Goal: Download file/media

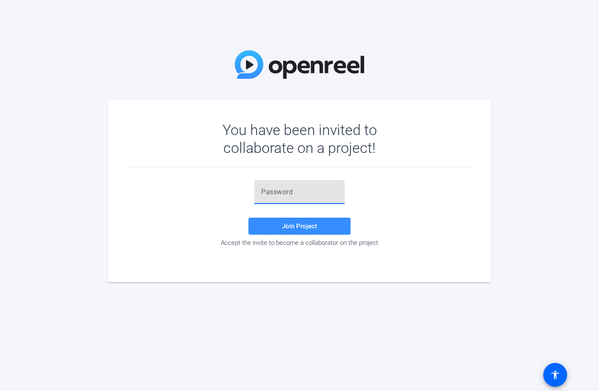
paste input "PrhC-!"
type input "PrhC-!"
click at [308, 226] on span "Join Project" at bounding box center [299, 226] width 35 height 8
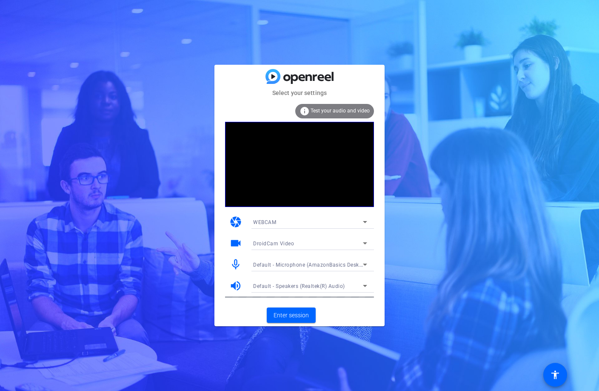
click at [304, 246] on div "DroidCam Video" at bounding box center [308, 243] width 110 height 11
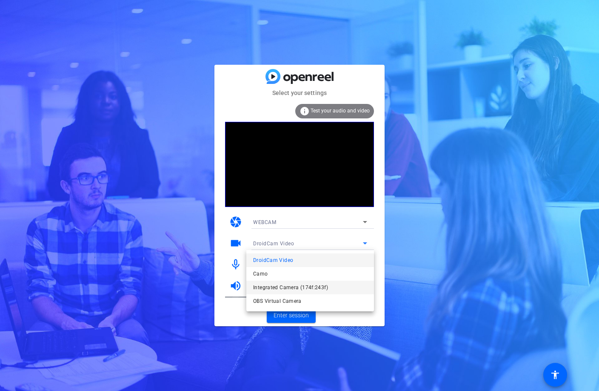
click at [299, 289] on span "Integrated Camera (174f:243f)" at bounding box center [290, 287] width 75 height 10
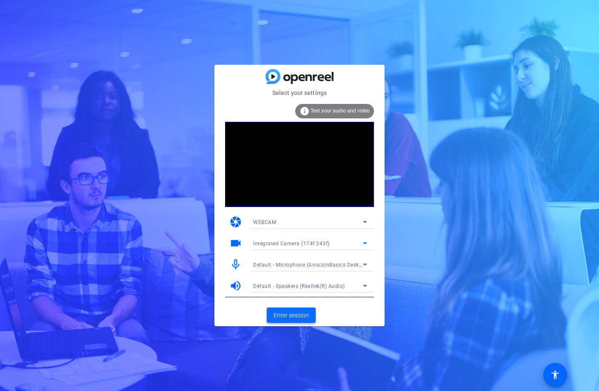
click at [303, 316] on span "Enter session" at bounding box center [291, 315] width 35 height 9
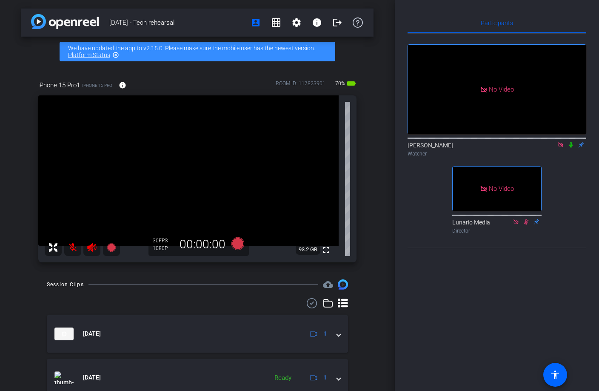
click at [570, 148] on icon at bounding box center [571, 145] width 7 height 6
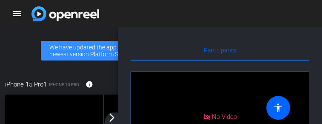
click at [218, 34] on div "Participants No Video [PERSON_NAME] Watcher No Video Lunario Media Director Sel…" at bounding box center [220, 89] width 204 height 124
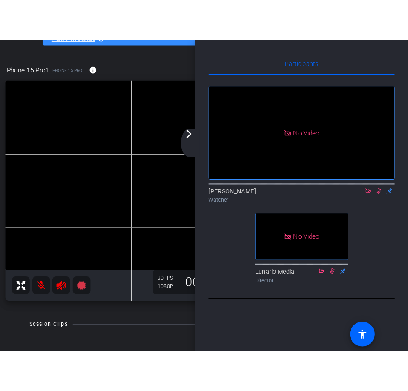
scroll to position [21, 0]
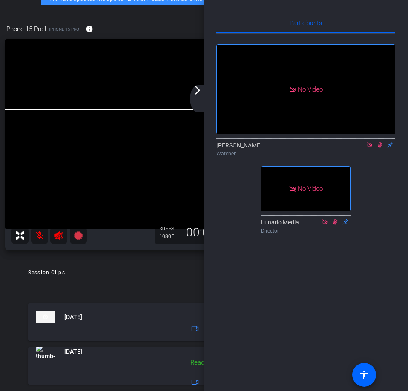
drag, startPoint x: 145, startPoint y: 290, endPoint x: 146, endPoint y: 283, distance: 7.4
click at [145, 290] on div at bounding box center [204, 291] width 352 height 10
click at [192, 89] on div "arrow_back_ios_new arrow_forward_ios" at bounding box center [199, 98] width 18 height 27
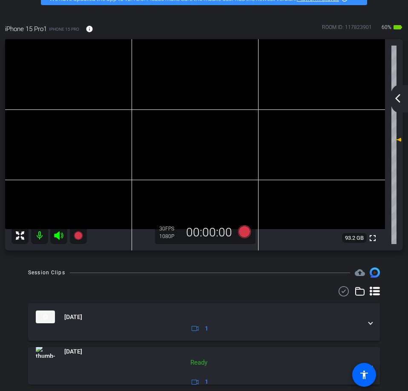
click at [397, 93] on mat-icon "arrow_back_ios_new" at bounding box center [397, 98] width 10 height 10
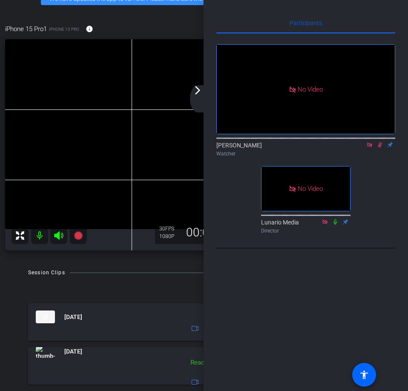
click at [336, 225] on icon at bounding box center [335, 222] width 7 height 6
click at [335, 225] on icon at bounding box center [335, 222] width 7 height 6
click at [366, 148] on icon at bounding box center [369, 145] width 7 height 6
click at [371, 148] on icon at bounding box center [369, 145] width 7 height 6
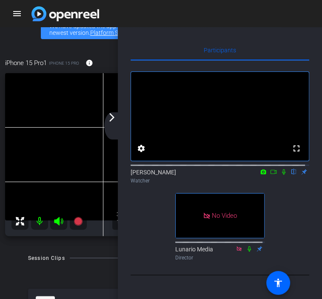
click at [112, 117] on mat-icon "arrow_forward_ios" at bounding box center [112, 117] width 10 height 10
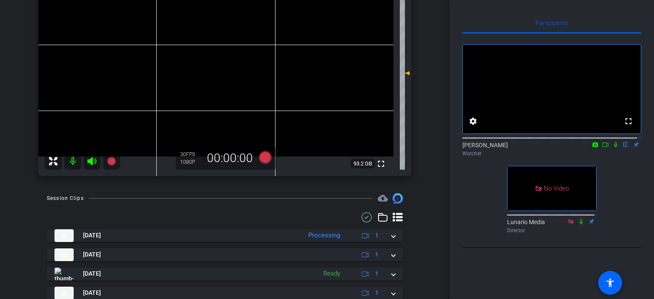
scroll to position [135, 0]
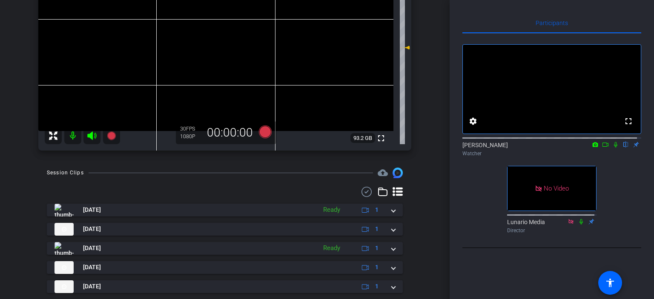
click at [599, 148] on icon at bounding box center [615, 145] width 3 height 6
click at [599, 148] on icon at bounding box center [615, 145] width 7 height 6
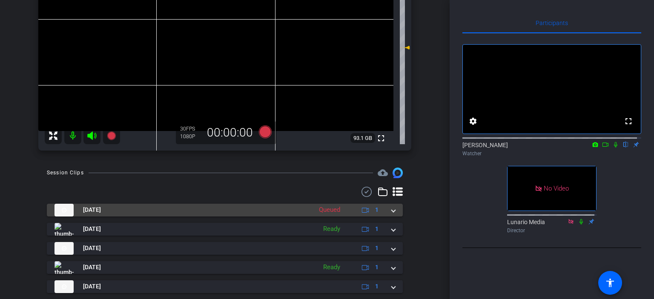
click at [392, 210] on span at bounding box center [393, 210] width 3 height 9
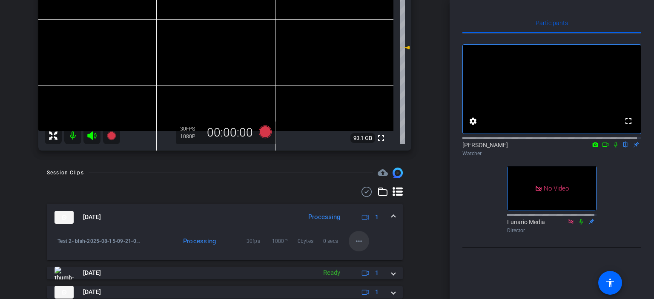
click at [356, 241] on mat-icon "more_horiz" at bounding box center [359, 241] width 10 height 10
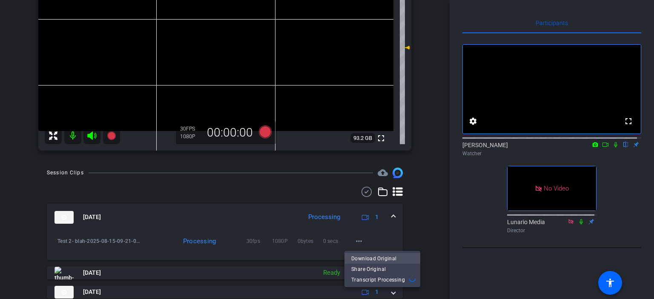
click at [380, 257] on span "Download Original" at bounding box center [382, 258] width 62 height 10
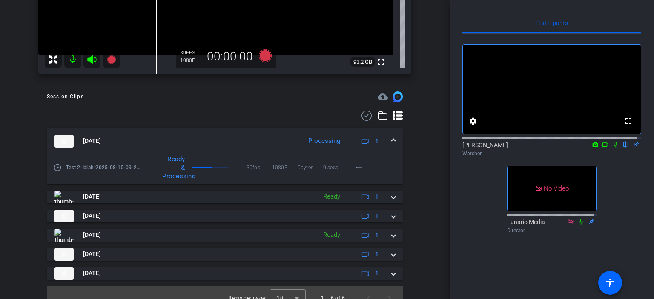
scroll to position [222, 0]
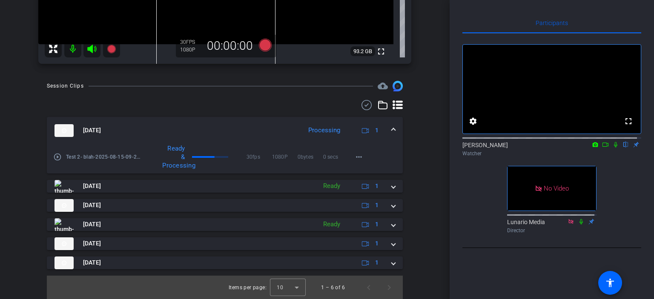
click at [431, 94] on div "[DATE] - Tech rehearsal account_box grid_on settings info logout We have update…" at bounding box center [224, 149] width 449 height 299
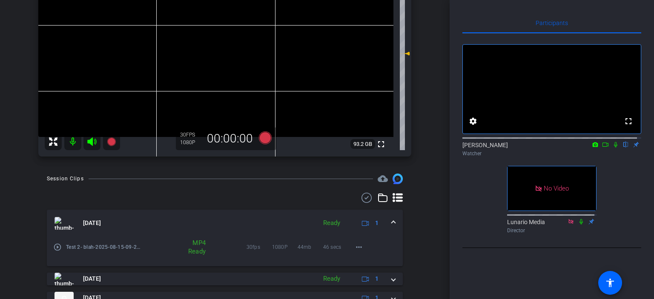
scroll to position [137, 0]
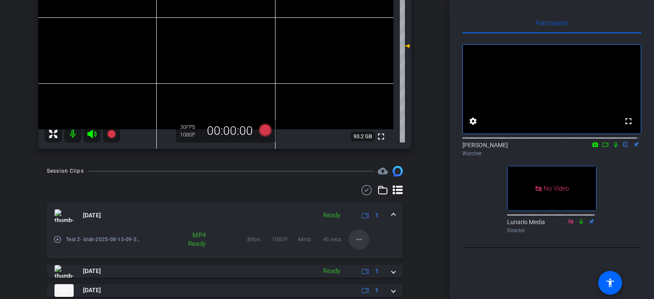
click at [356, 238] on mat-icon "more_horiz" at bounding box center [359, 240] width 10 height 10
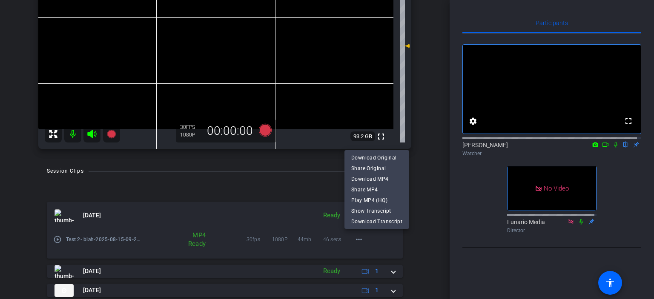
click at [412, 245] on div at bounding box center [327, 149] width 654 height 299
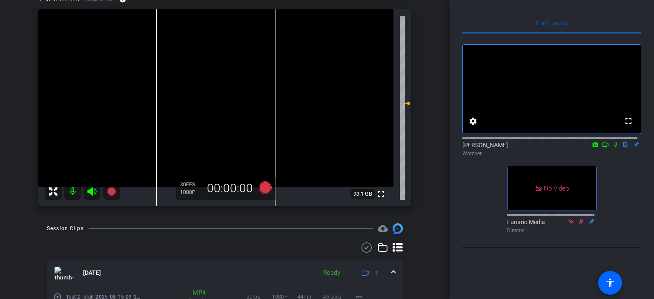
scroll to position [57, 0]
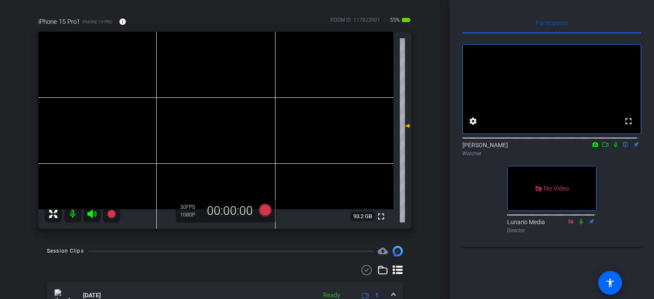
click at [457, 204] on div "Participants fullscreen settings [PERSON_NAME] flip Watcher No Video Lunario Me…" at bounding box center [551, 149] width 204 height 299
